Goal: Navigation & Orientation: Find specific page/section

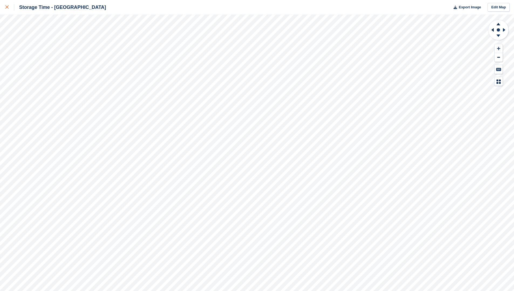
click at [10, 9] on div at bounding box center [9, 7] width 9 height 6
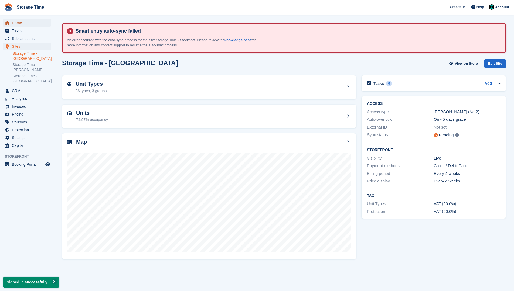
click at [31, 23] on span "Home" at bounding box center [28, 23] width 32 height 8
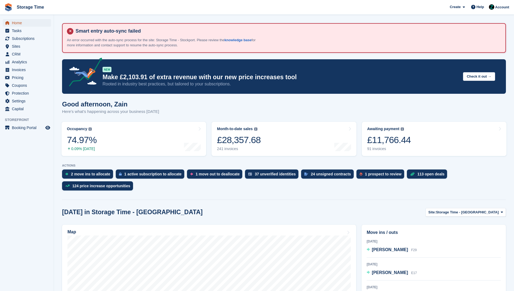
click at [35, 22] on span "Home" at bounding box center [28, 23] width 32 height 8
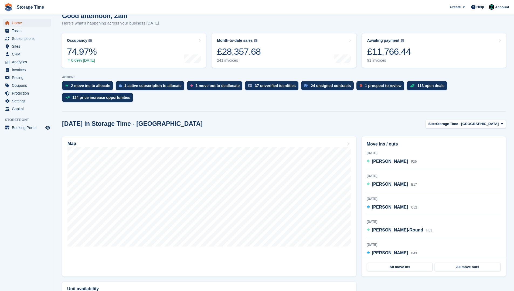
click at [44, 22] on link "Home" at bounding box center [27, 23] width 48 height 8
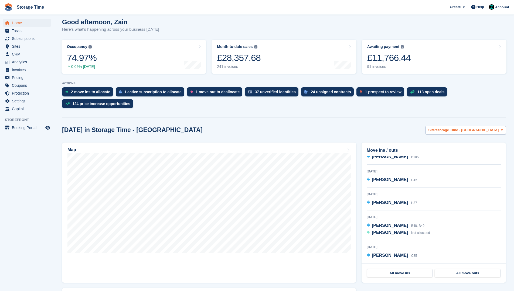
scroll to position [0, 0]
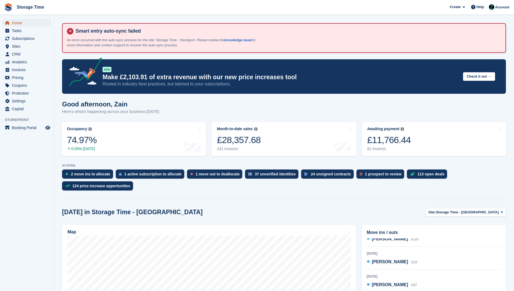
click at [22, 19] on span "Home" at bounding box center [28, 23] width 32 height 8
